Goal: Complete application form

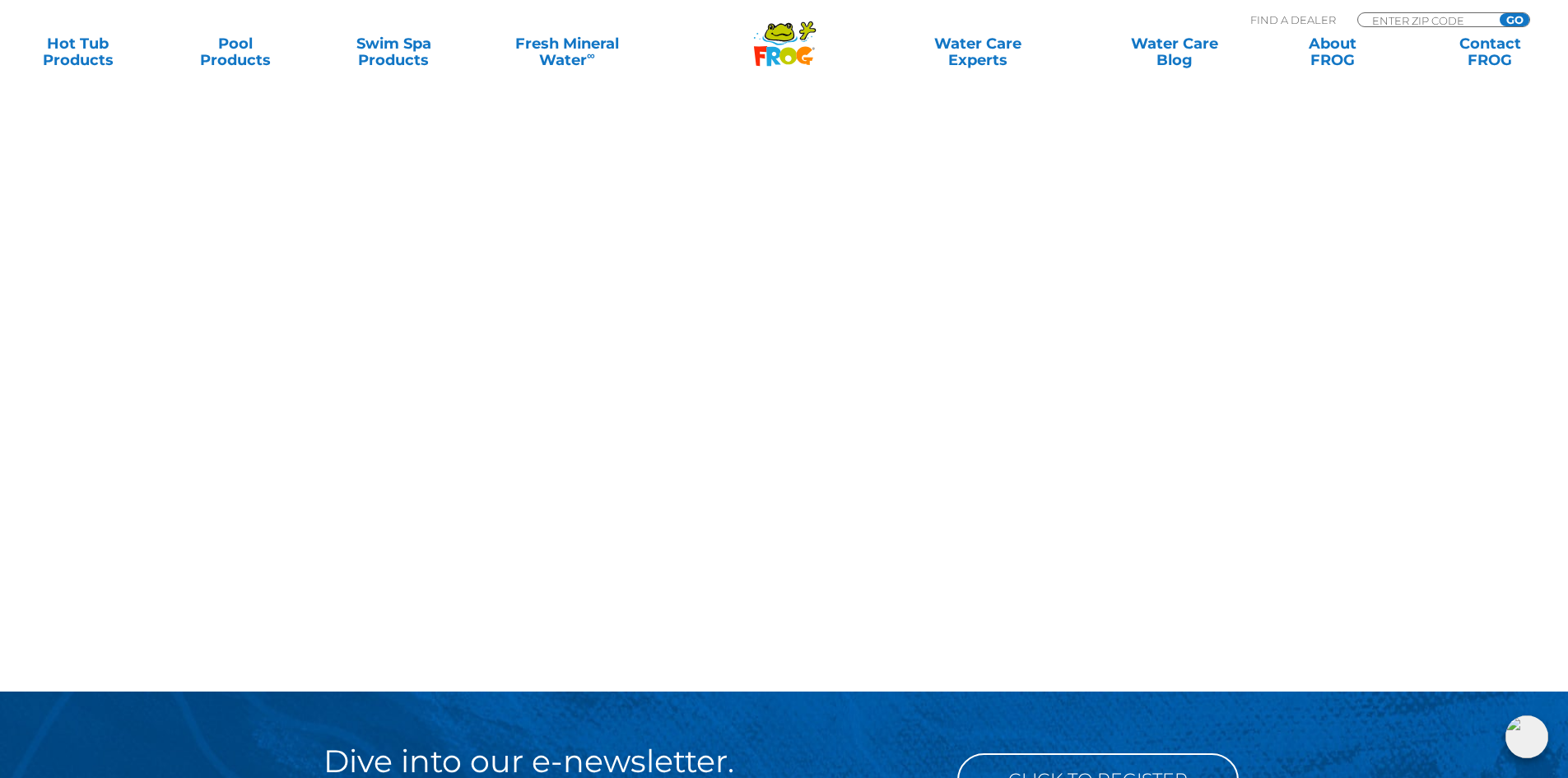
scroll to position [1040, 0]
